Goal: Navigation & Orientation: Find specific page/section

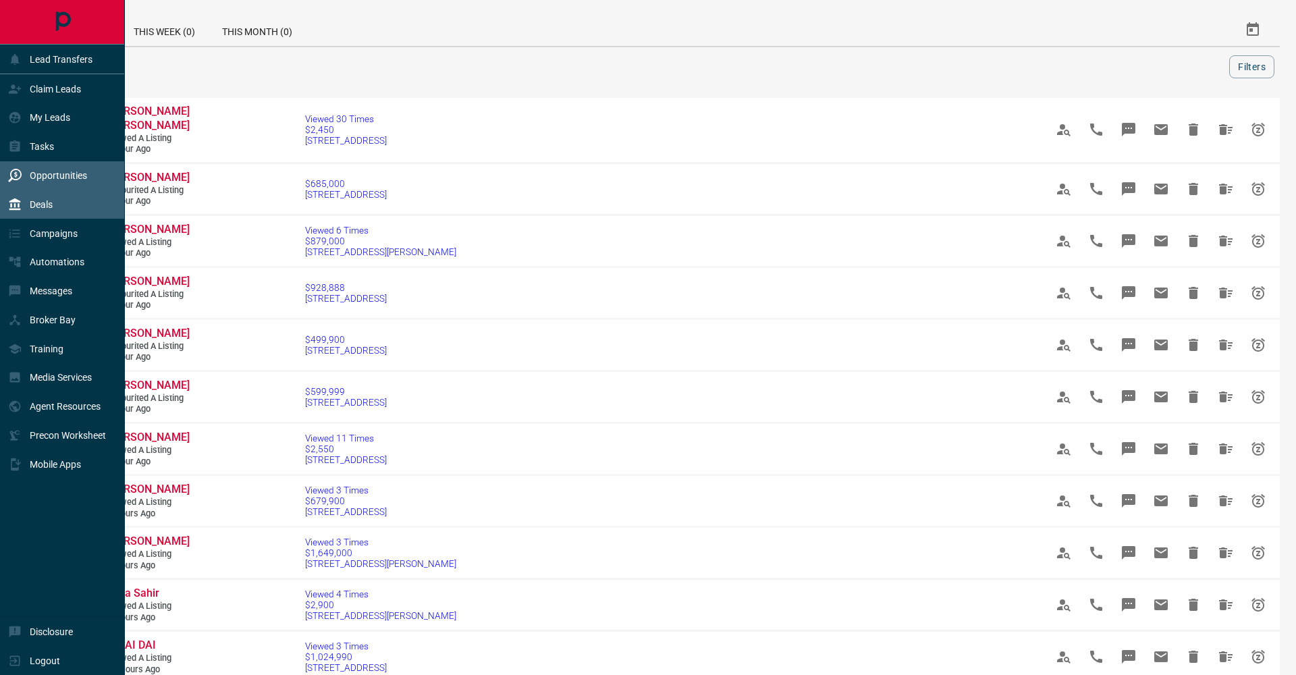
click at [36, 195] on div "Deals" at bounding box center [30, 204] width 45 height 22
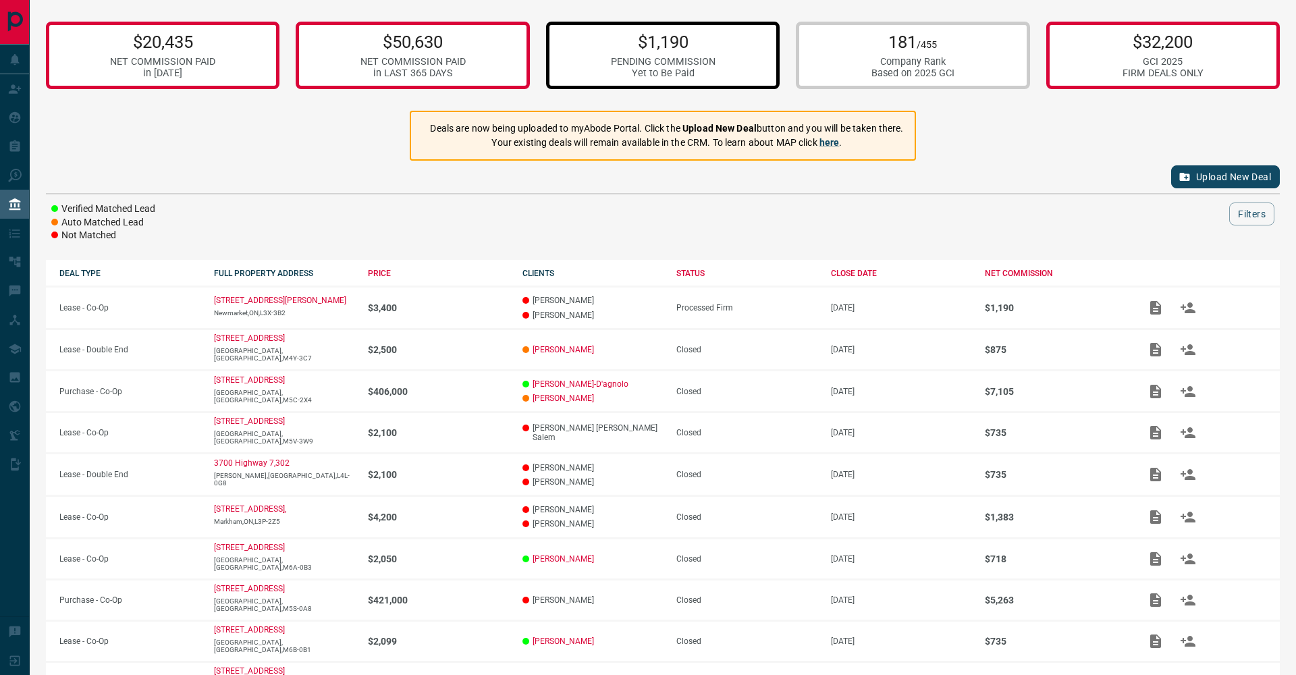
click at [742, 39] on div "$1,190 PENDING COMMISSION Yet to Be Paid" at bounding box center [663, 56] width 234 height 68
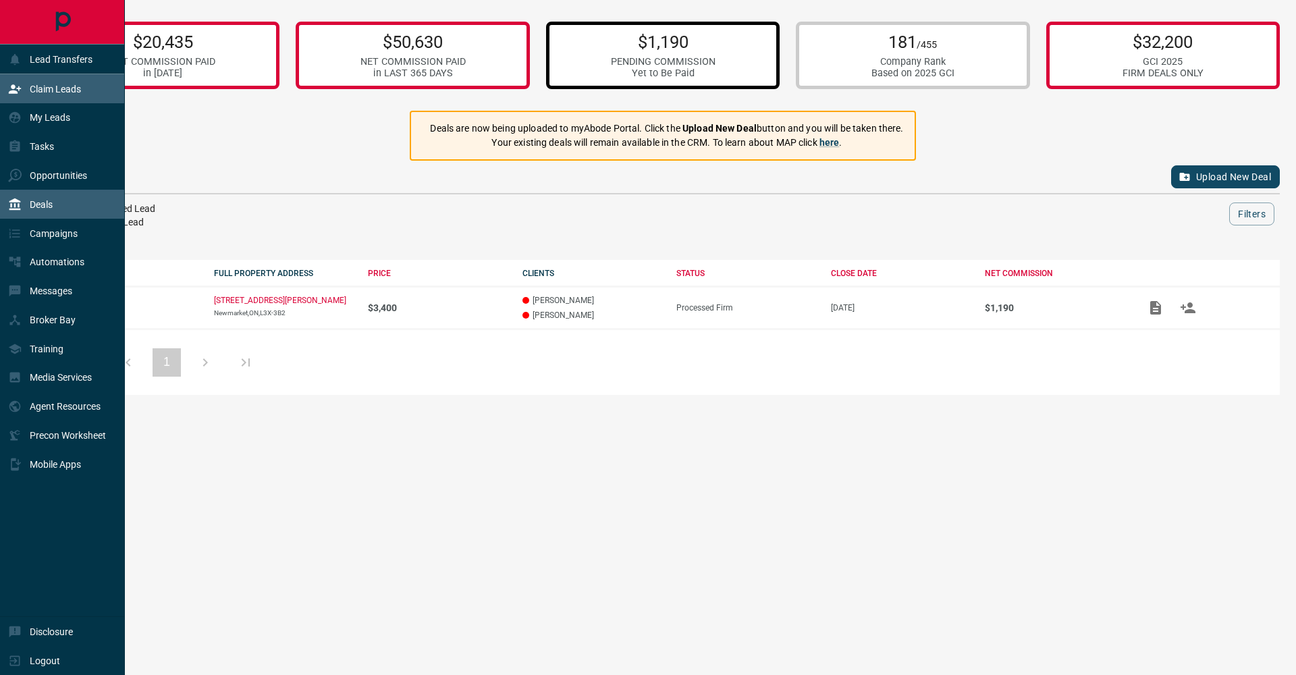
click at [30, 95] on div "Claim Leads" at bounding box center [44, 89] width 73 height 22
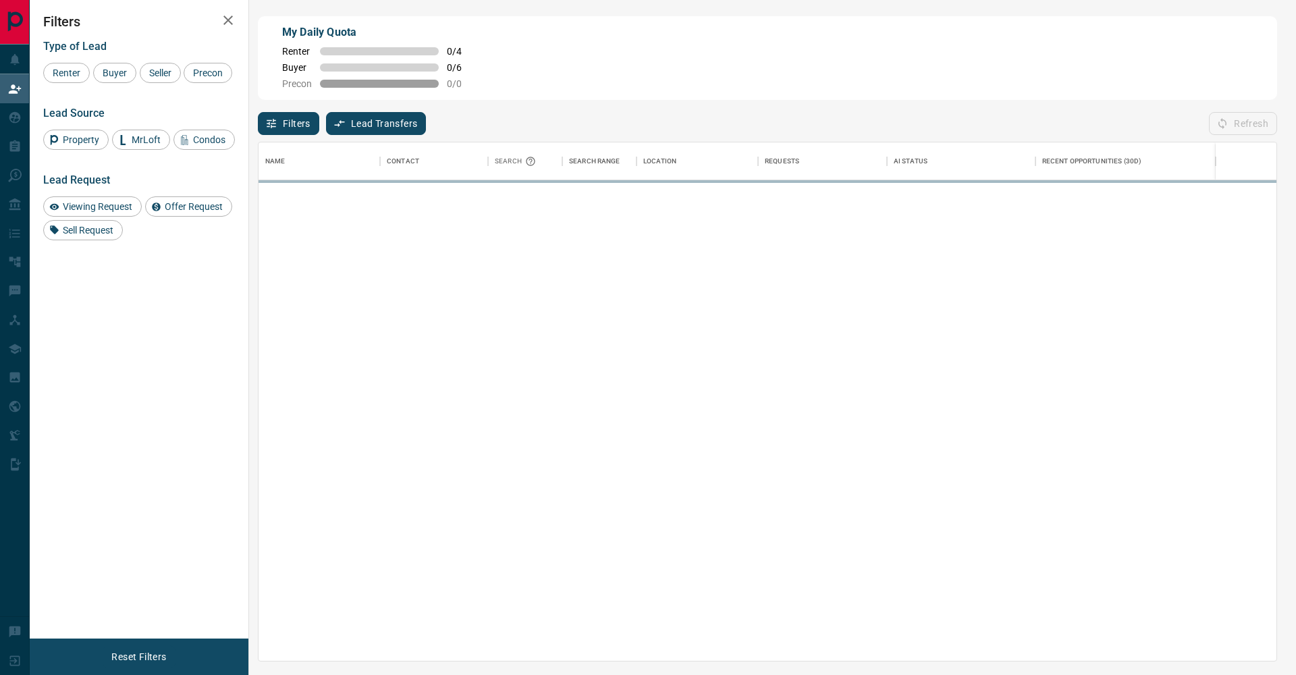
scroll to position [519, 1018]
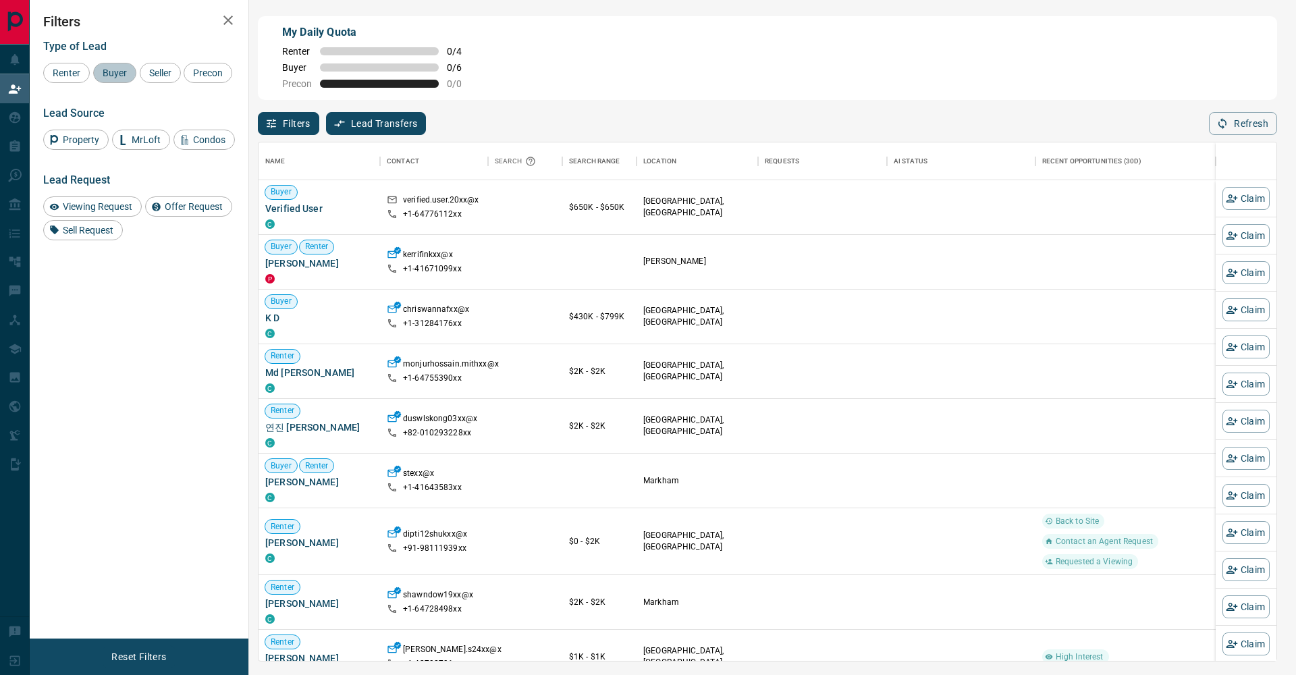
click at [123, 74] on span "Buyer" at bounding box center [115, 73] width 34 height 11
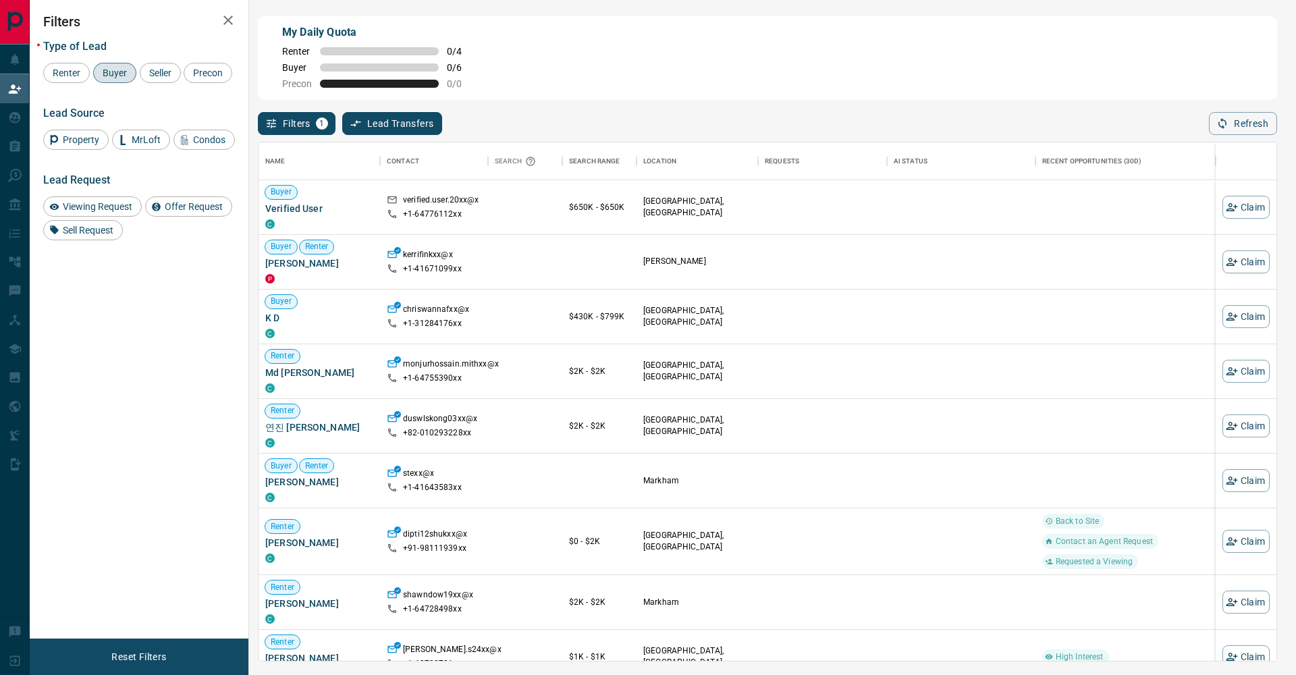
drag, startPoint x: 165, startPoint y: 74, endPoint x: 105, endPoint y: 88, distance: 62.6
click at [165, 74] on span "Seller" at bounding box center [160, 73] width 32 height 11
click at [39, 105] on div "Filters Type of Lead Renter Buyer Seller Precon Lead Source Property MrLoft Con…" at bounding box center [139, 319] width 219 height 639
click at [188, 78] on span "Precon" at bounding box center [207, 73] width 39 height 11
click at [241, 21] on button "button" at bounding box center [228, 20] width 27 height 27
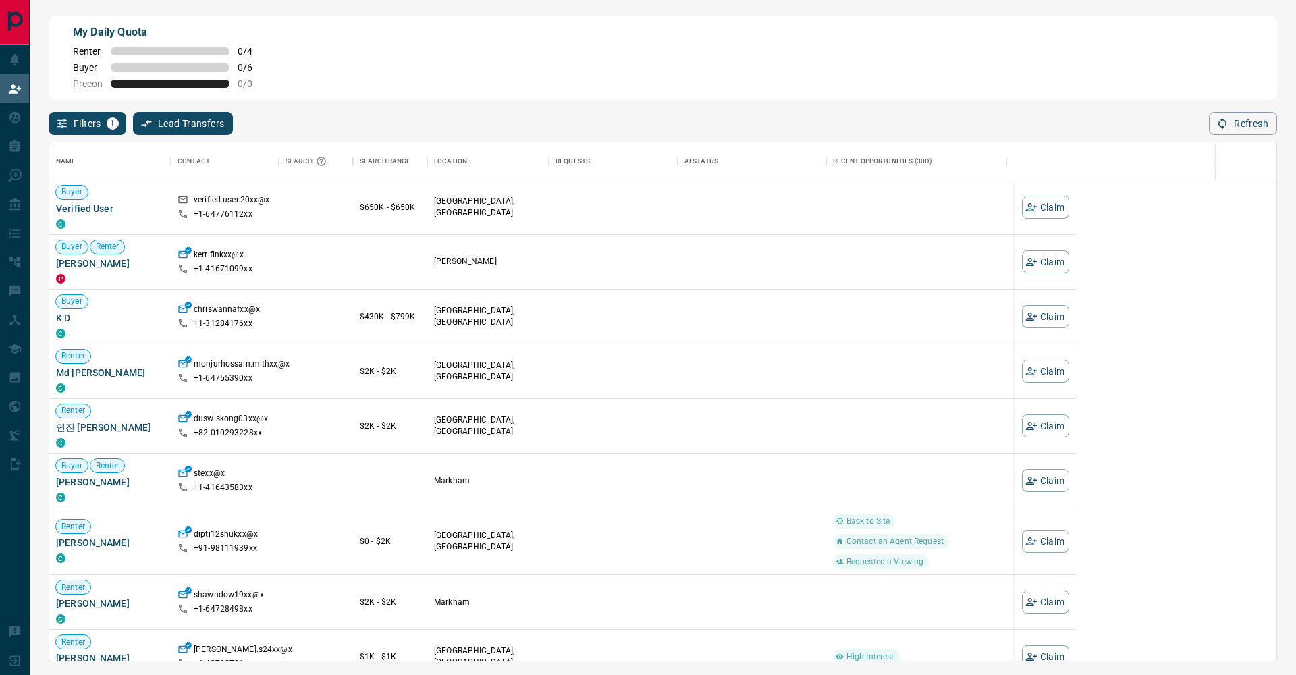
scroll to position [519, 1227]
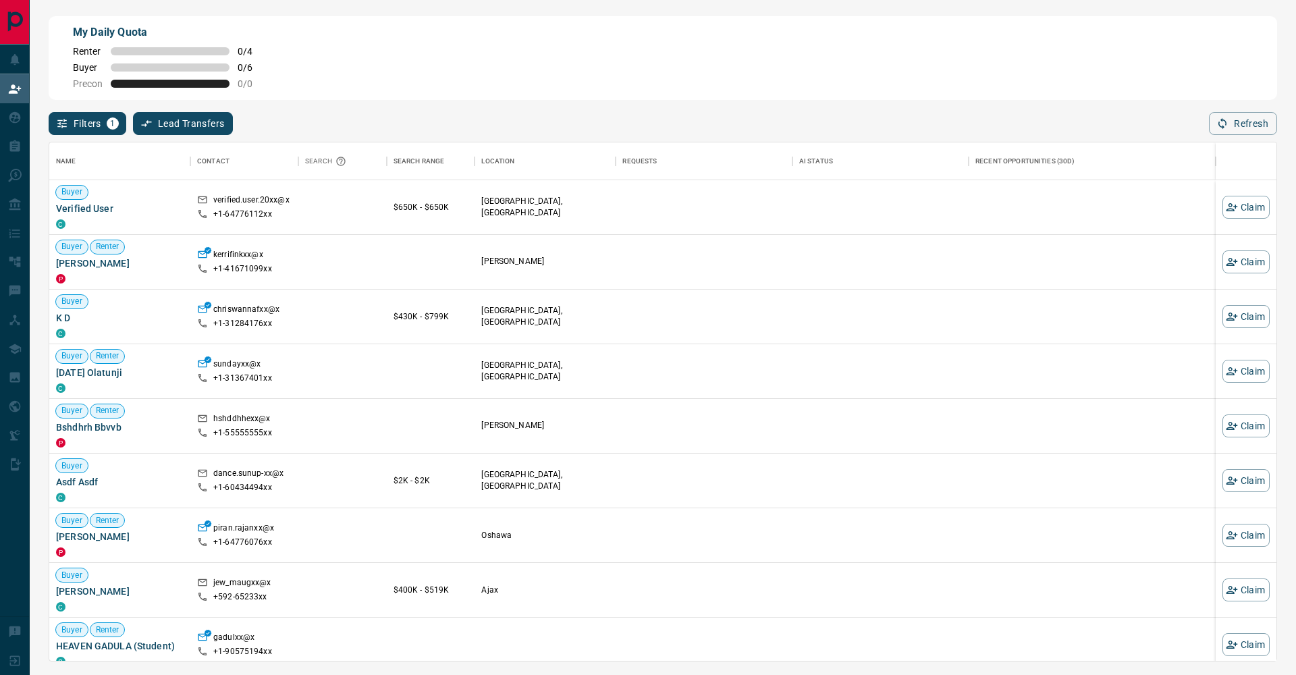
click at [1296, 0] on html "Lead Transfers Claim Leads My Leads Tasks Opportunities Deals Campaigns Automat…" at bounding box center [648, 337] width 1296 height 675
